Goal: Task Accomplishment & Management: Complete application form

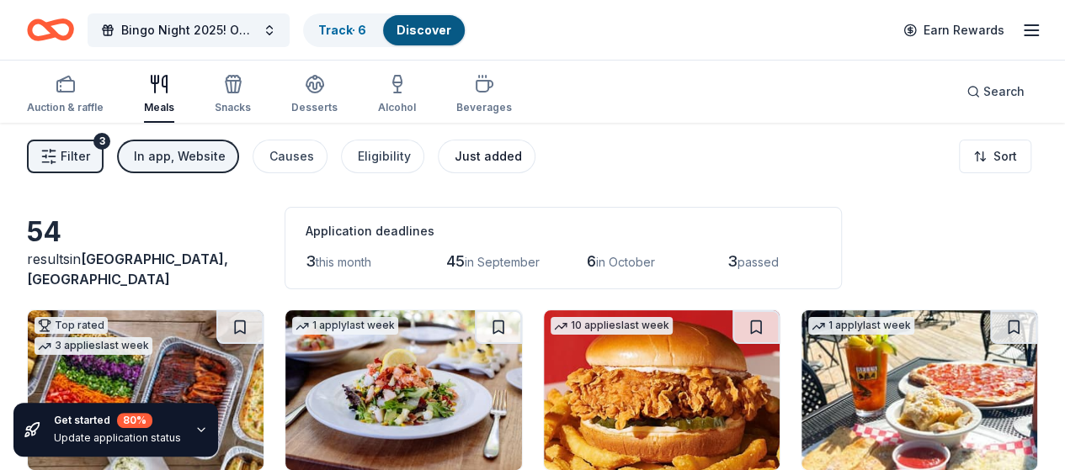
click at [479, 157] on div "Just added" at bounding box center [487, 156] width 67 height 20
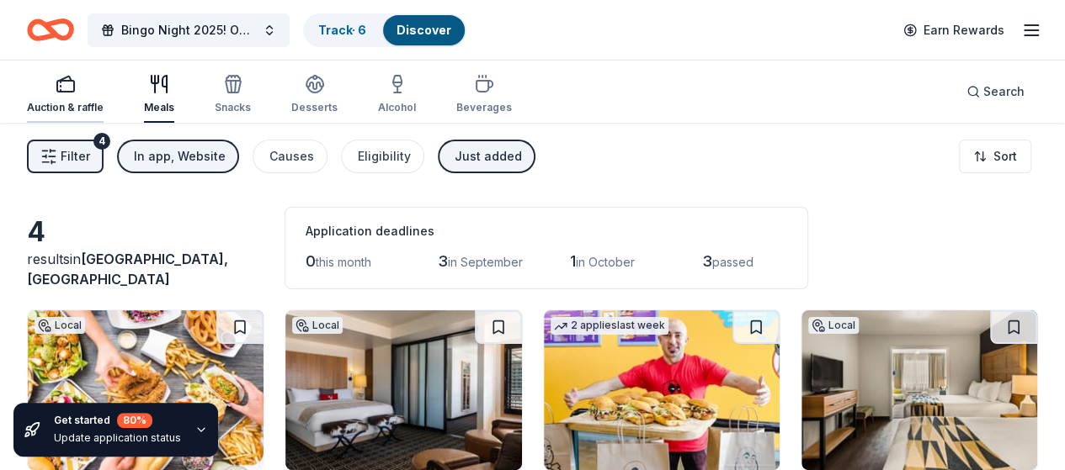
click at [89, 91] on div "button" at bounding box center [65, 84] width 77 height 20
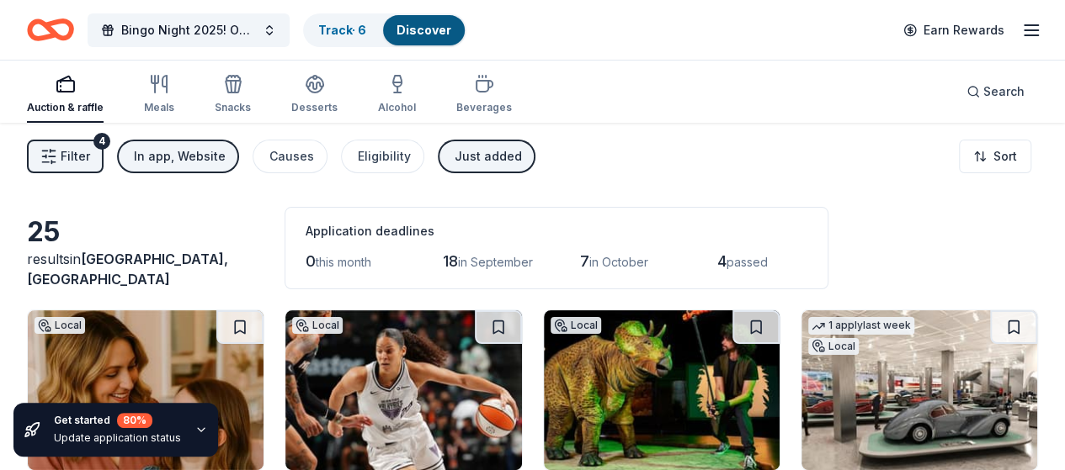
click at [505, 152] on div "Just added" at bounding box center [487, 156] width 67 height 20
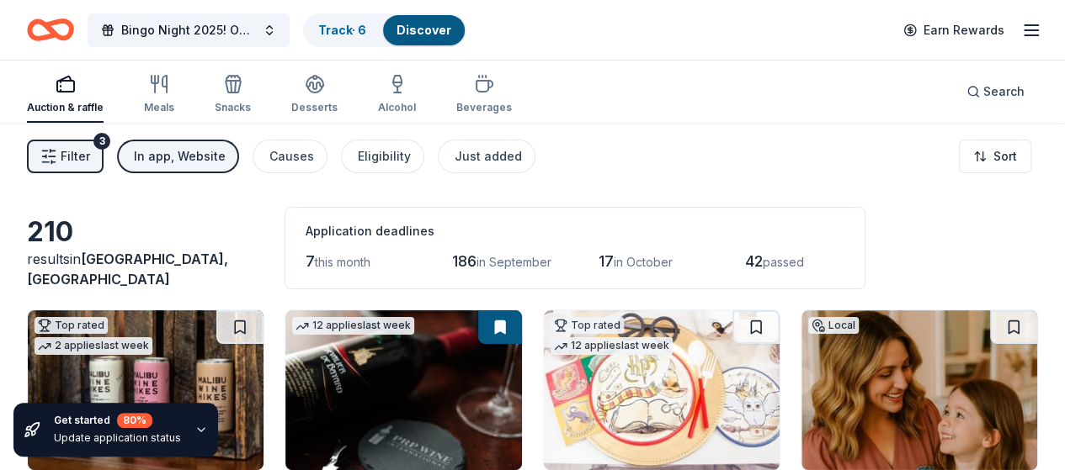
click at [214, 164] on div "In app, Website" at bounding box center [180, 156] width 92 height 20
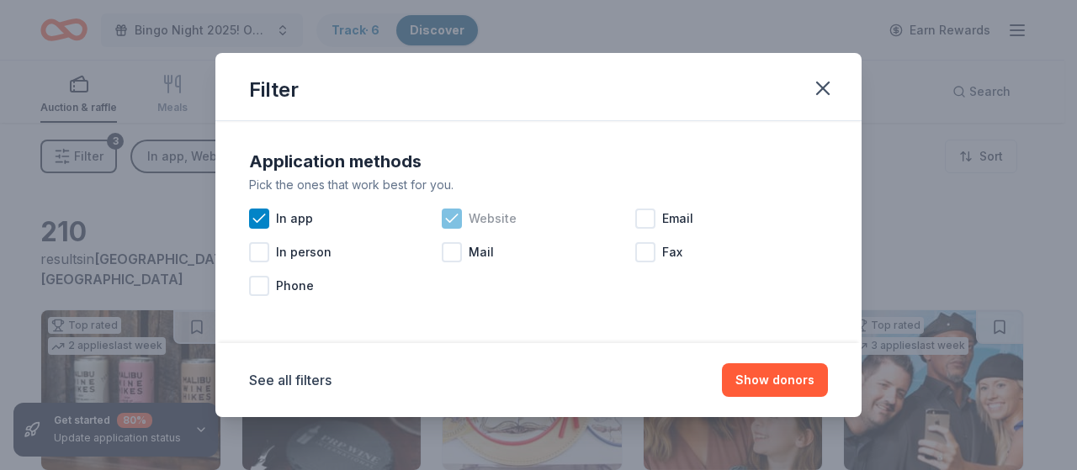
click at [460, 221] on icon at bounding box center [452, 218] width 17 height 17
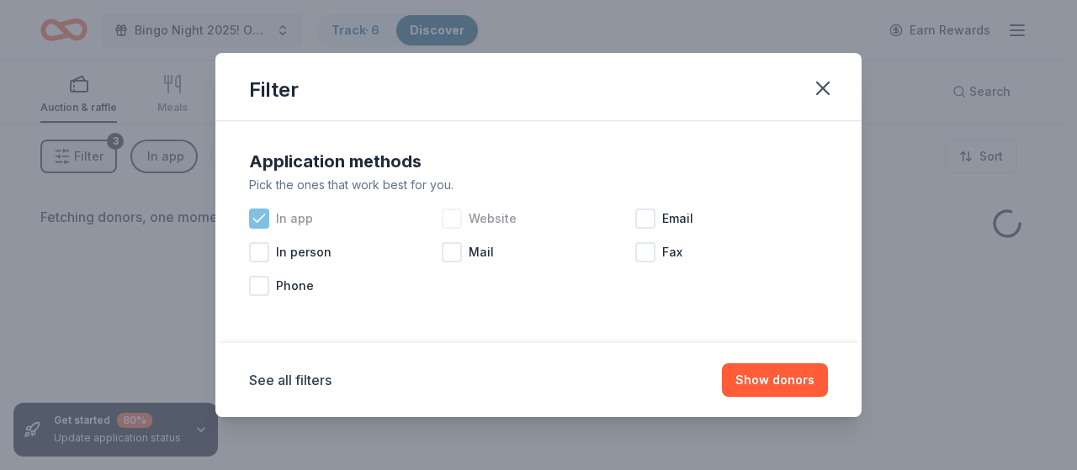
click at [266, 221] on icon at bounding box center [259, 218] width 17 height 17
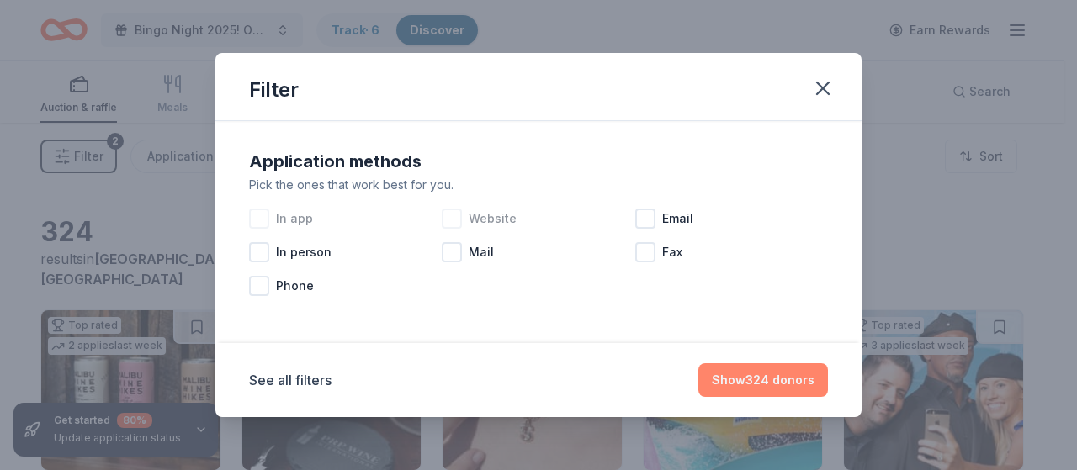
click at [785, 376] on button "Show 324 donors" at bounding box center [764, 381] width 130 height 34
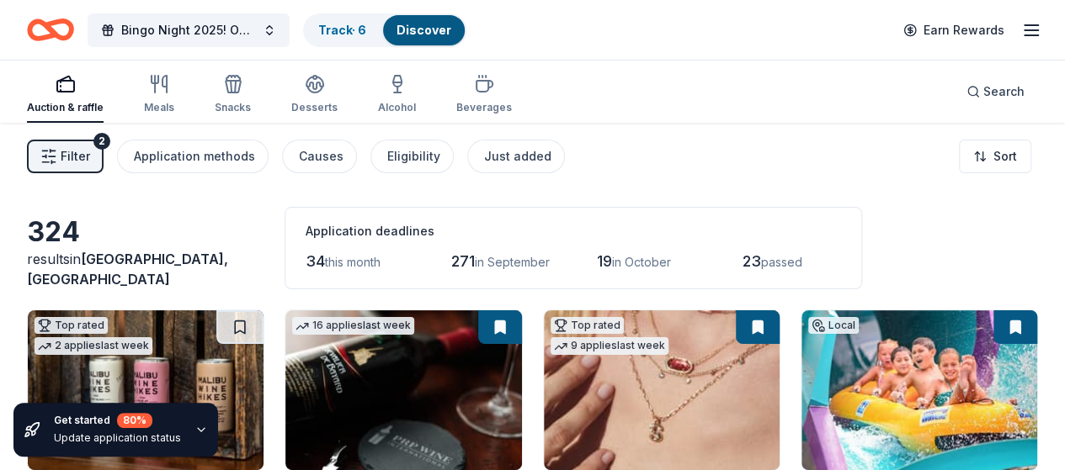
click at [104, 161] on button "Filter 2" at bounding box center [65, 157] width 77 height 34
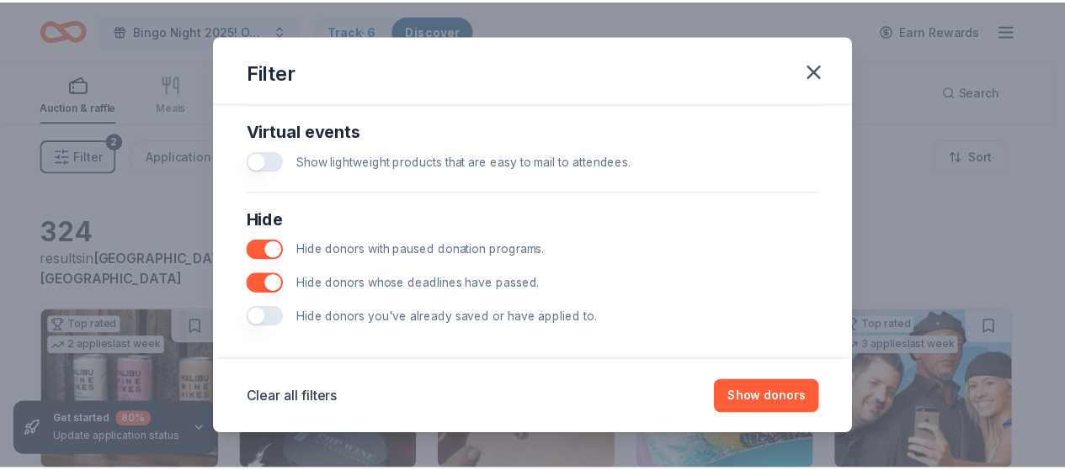
scroll to position [850, 0]
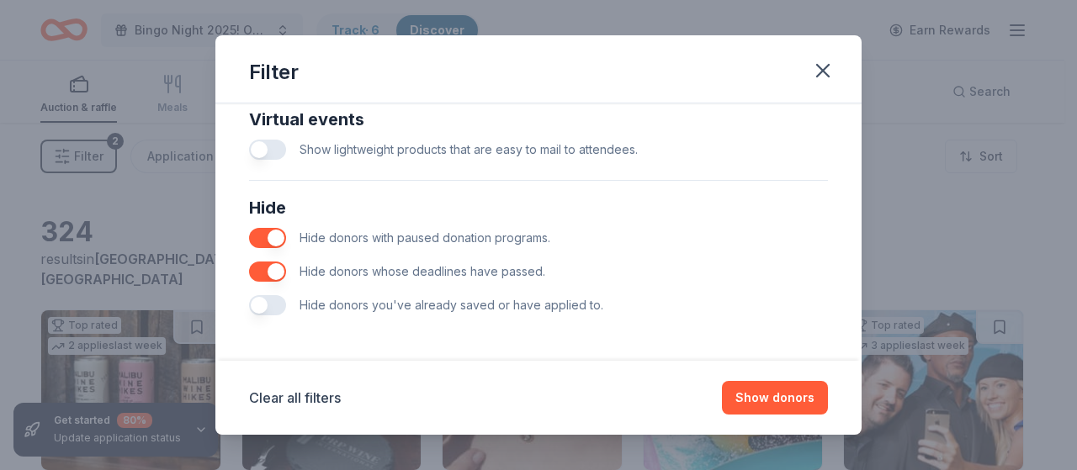
click at [267, 306] on button "button" at bounding box center [267, 305] width 37 height 20
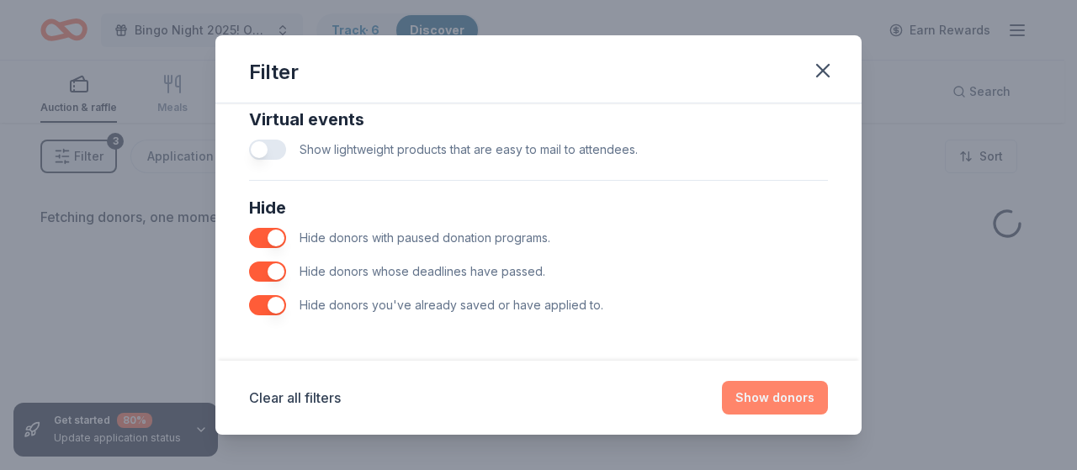
click at [756, 396] on button "Show donors" at bounding box center [775, 398] width 106 height 34
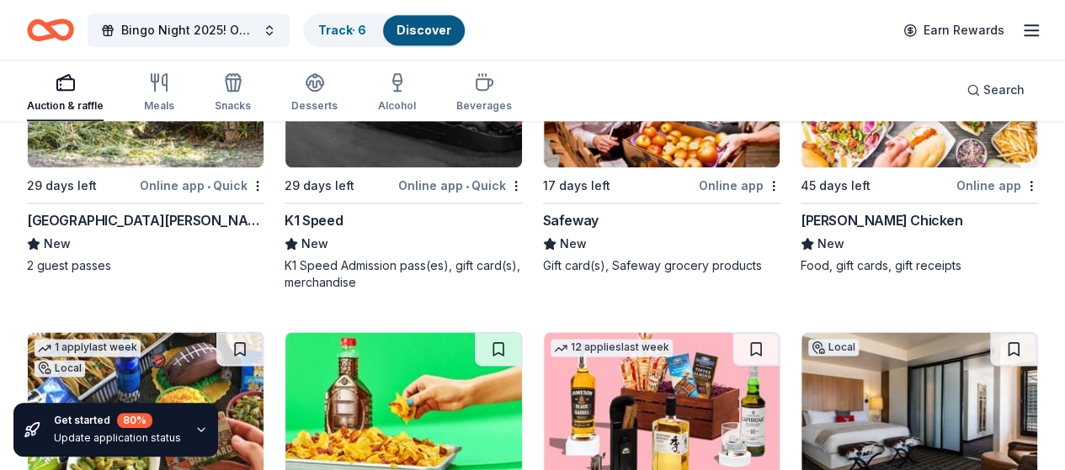
scroll to position [4019, 0]
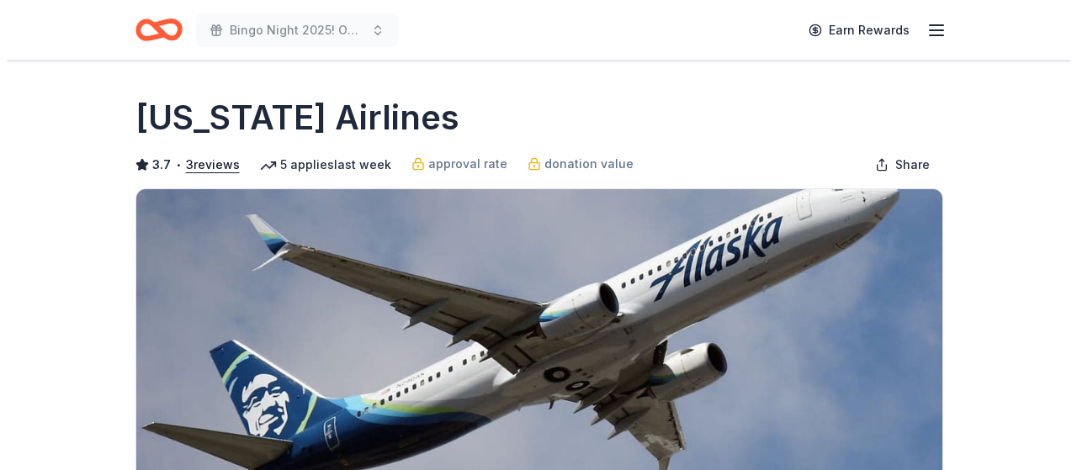
scroll to position [252, 0]
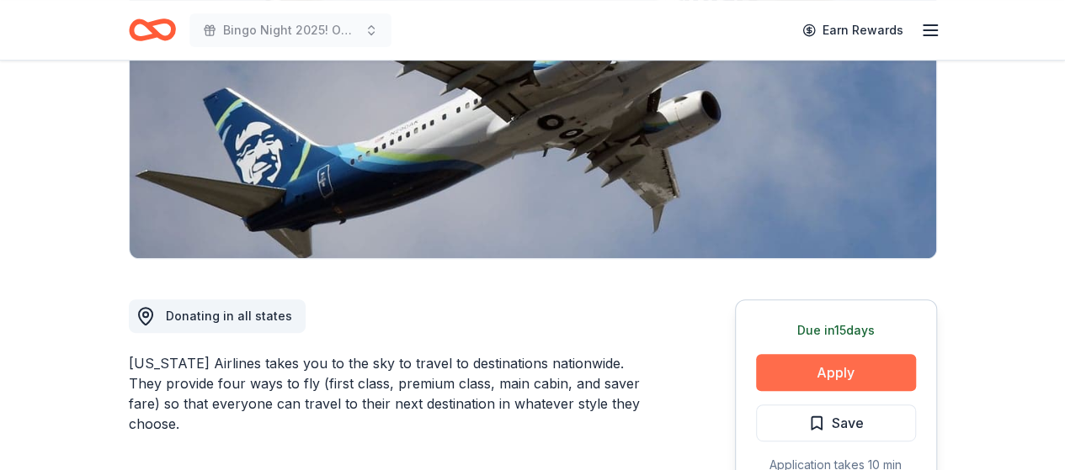
click at [835, 369] on button "Apply" at bounding box center [836, 372] width 160 height 37
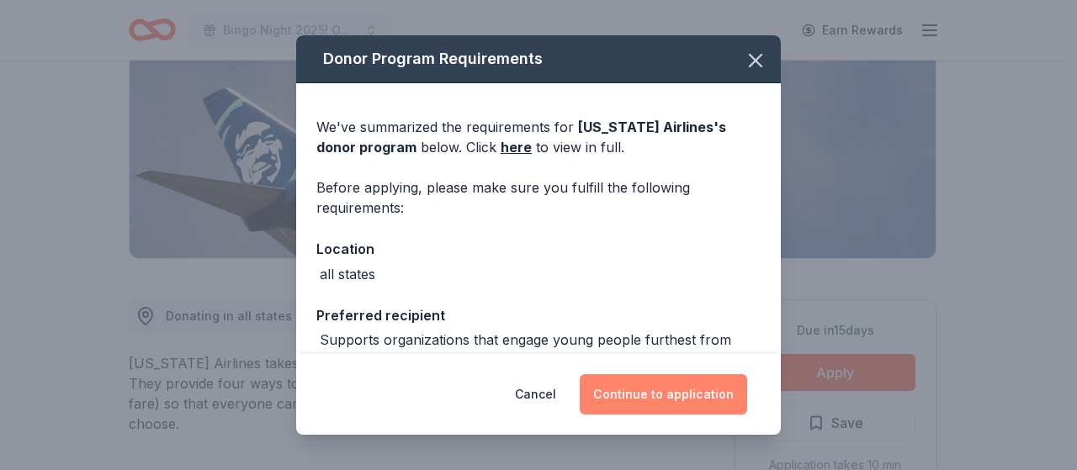
click at [624, 396] on button "Continue to application" at bounding box center [663, 395] width 167 height 40
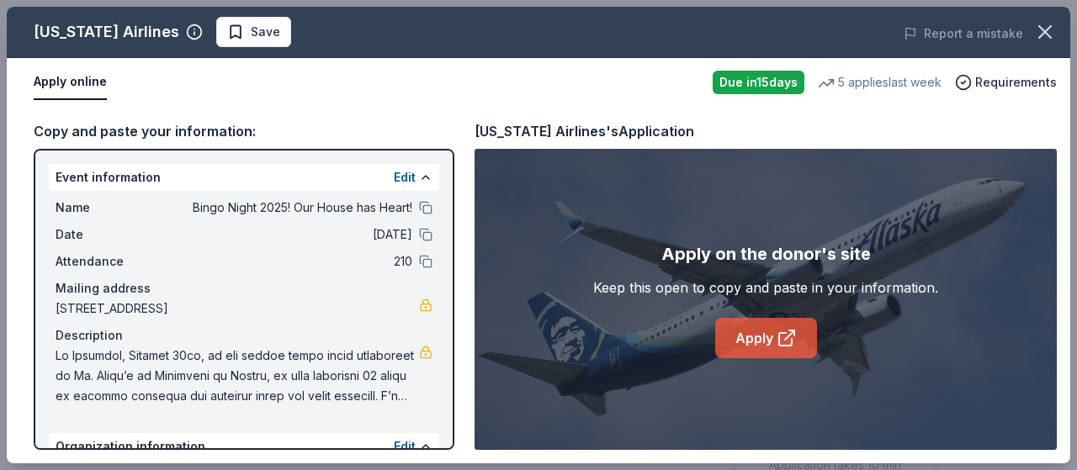
click at [768, 322] on link "Apply" at bounding box center [766, 338] width 102 height 40
